Goal: Task Accomplishment & Management: Use online tool/utility

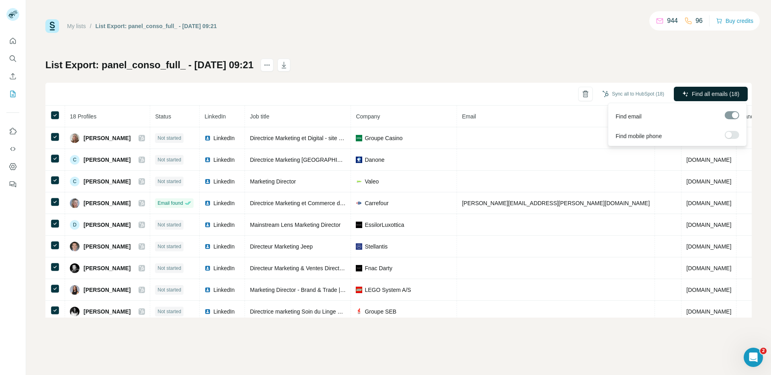
click at [715, 87] on button "Find all emails (18)" at bounding box center [711, 94] width 74 height 14
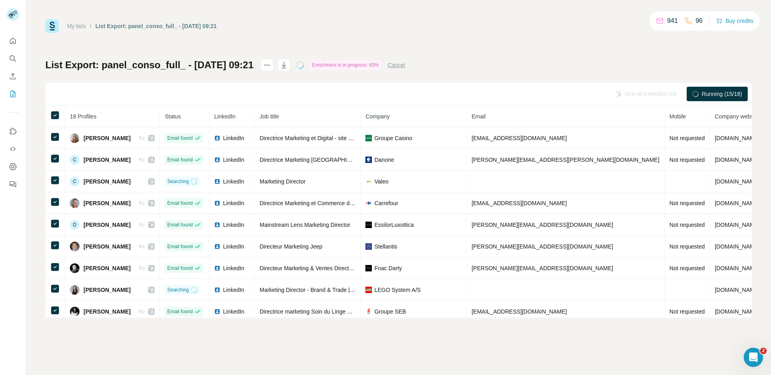
click at [683, 81] on div "List Export: panel_conso_full_ - [DATE] 09:21 Enrichment is in progress: 83% Ca…" at bounding box center [398, 188] width 707 height 259
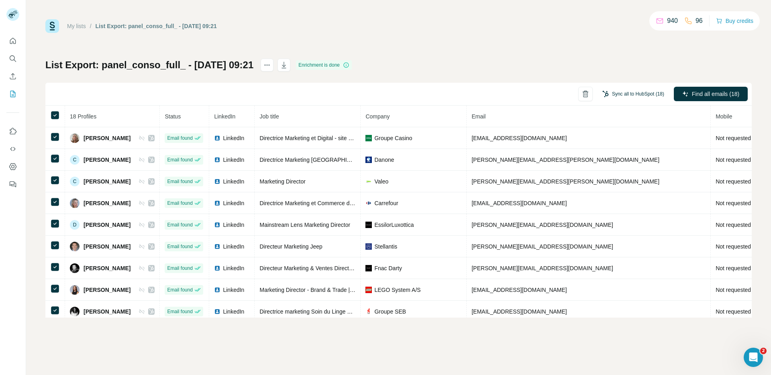
click at [638, 93] on button "Sync all to HubSpot (18)" at bounding box center [633, 94] width 73 height 12
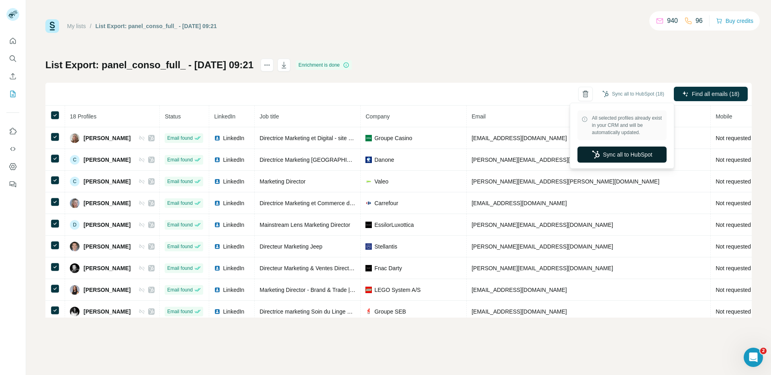
click at [625, 156] on button "Sync all to HubSpot" at bounding box center [622, 155] width 89 height 16
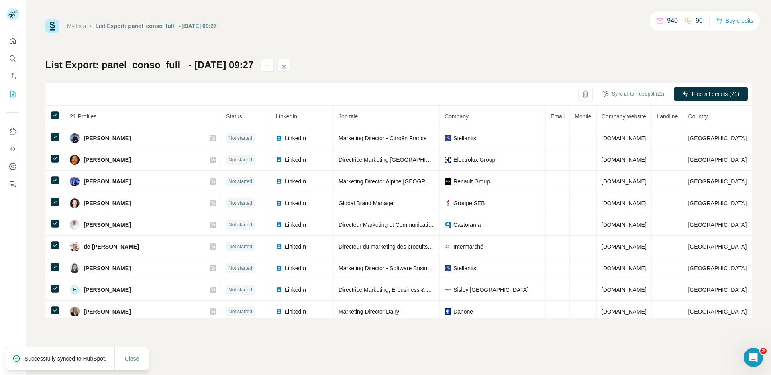
click at [133, 358] on span "Close" at bounding box center [132, 359] width 14 height 8
click at [697, 92] on span "Find all emails (21)" at bounding box center [715, 94] width 47 height 8
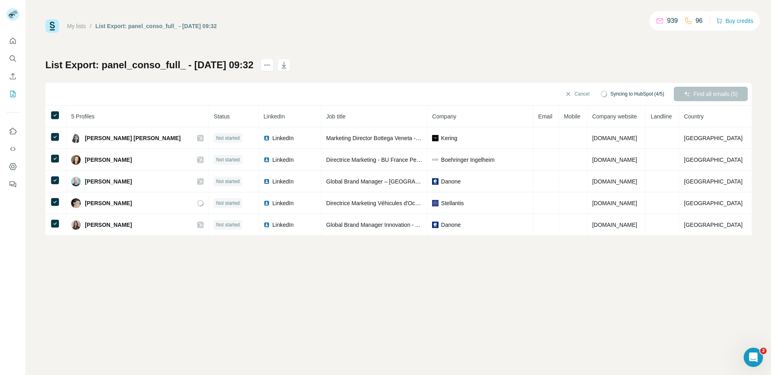
click at [362, 66] on div "List Export: panel_conso_full_ - 26/09/2025 09:32 Cancel Syncing to HubSpot (4/…" at bounding box center [398, 147] width 707 height 177
click at [365, 65] on div "List Export: panel_conso_full_ - 26/09/2025 09:32 Cancel Syncing to HubSpot (4/…" at bounding box center [398, 147] width 707 height 177
click at [365, 63] on div "List Export: panel_conso_full_ - 26/09/2025 09:32 Cancel Syncing to HubSpot (4/…" at bounding box center [398, 147] width 707 height 177
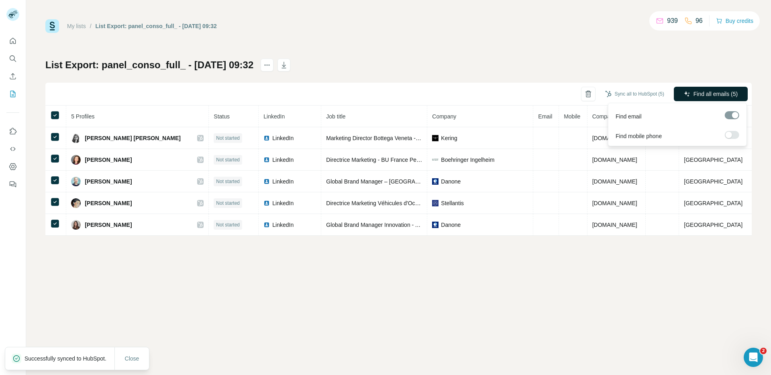
click at [707, 100] on button "Find all emails (5)" at bounding box center [711, 94] width 74 height 14
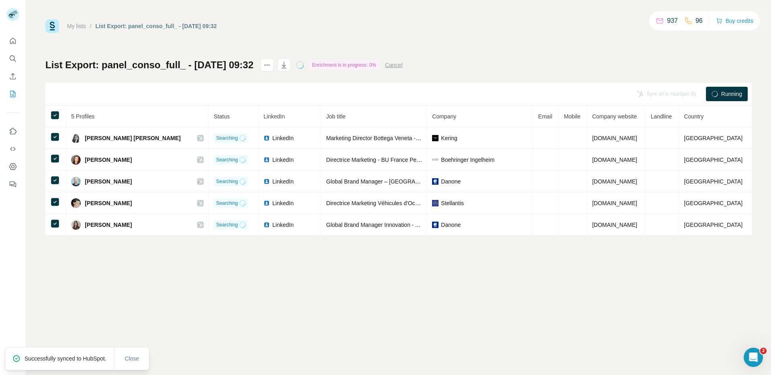
click at [386, 84] on div "Sync all to HubSpot (5) Running" at bounding box center [398, 94] width 707 height 23
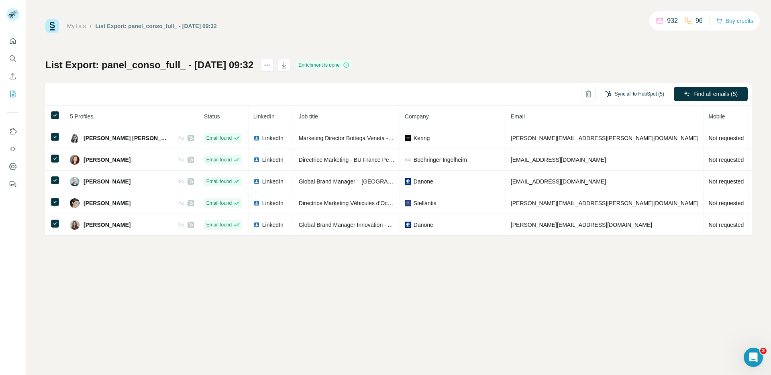
click at [642, 90] on button "Sync all to HubSpot (5)" at bounding box center [635, 94] width 70 height 12
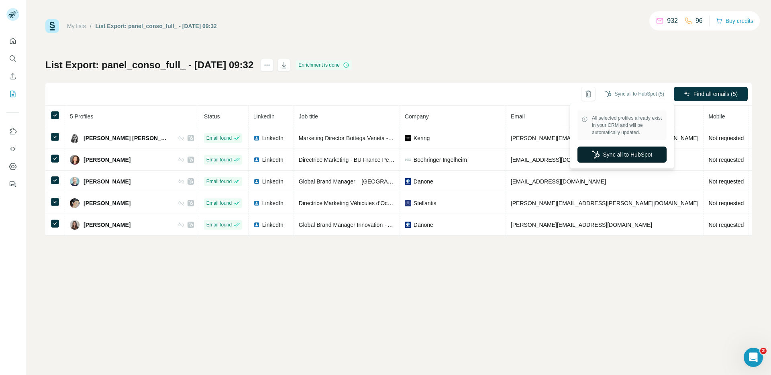
click at [611, 157] on button "Sync all to HubSpot" at bounding box center [622, 155] width 89 height 16
